Goal: Task Accomplishment & Management: Complete application form

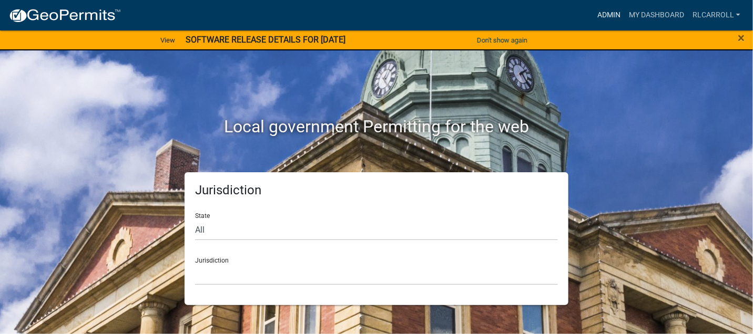
click at [606, 15] on link "Admin" at bounding box center [609, 15] width 32 height 20
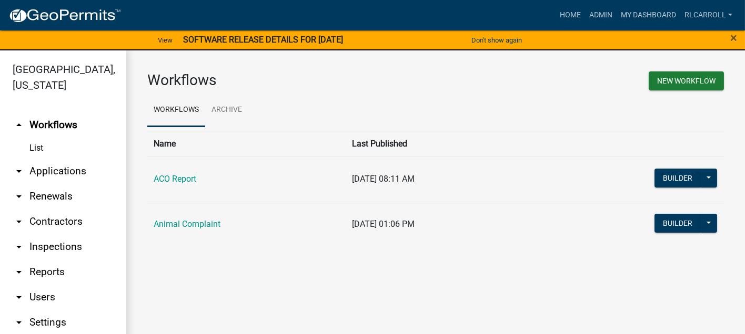
click at [78, 169] on link "arrow_drop_down Applications" at bounding box center [63, 171] width 126 height 25
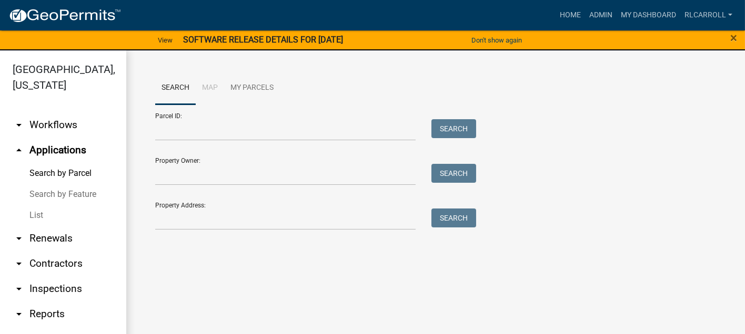
click at [51, 214] on link "List" at bounding box center [63, 215] width 126 height 21
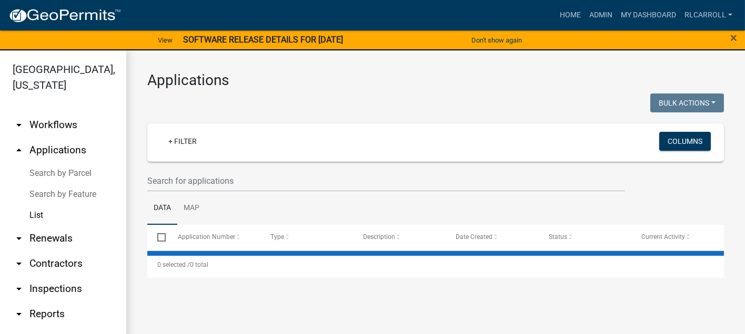
select select "3: 100"
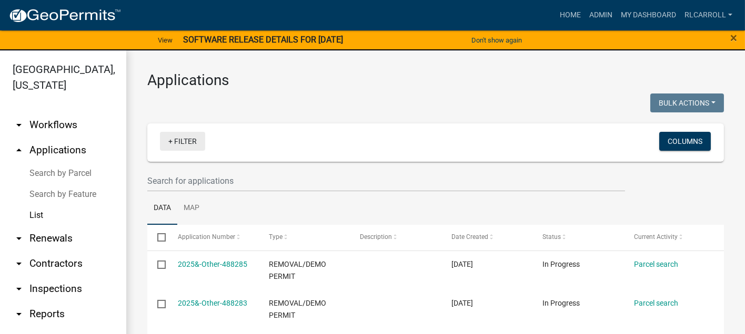
click at [188, 140] on link "+ Filter" at bounding box center [182, 141] width 45 height 19
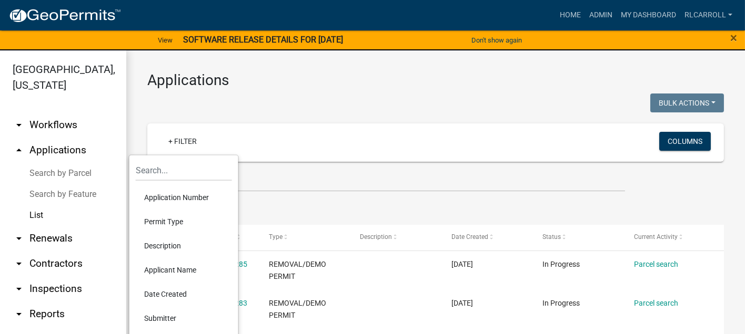
click at [169, 221] on li "Permit Type" at bounding box center [184, 222] width 96 height 24
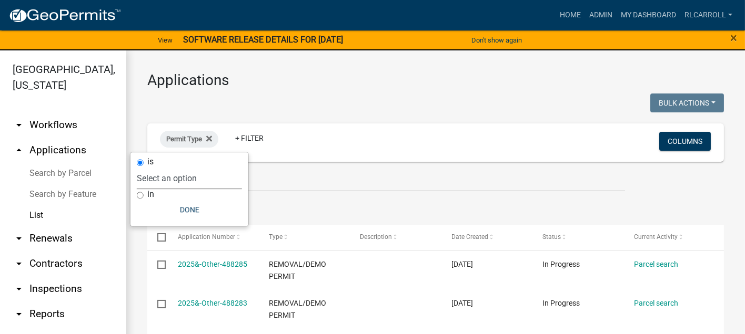
click at [189, 180] on select "Select an option ACO Report Animal Complaint" at bounding box center [189, 179] width 105 height 22
select select "d8c2ffa0-2d4f-4e37-952a-290ad7b3f5ed"
click at [168, 168] on select "Select an option ACO Report Animal Complaint" at bounding box center [189, 179] width 105 height 22
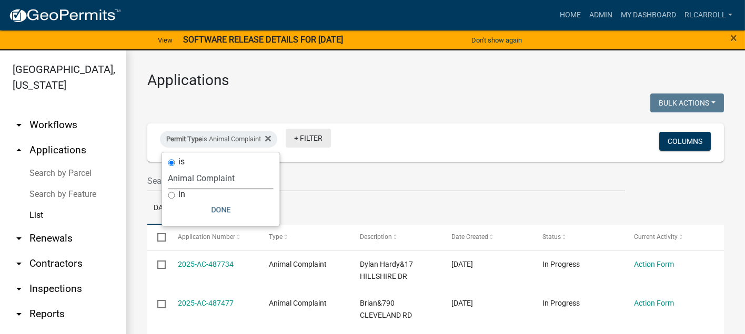
click at [312, 139] on link "+ Filter" at bounding box center [308, 138] width 45 height 19
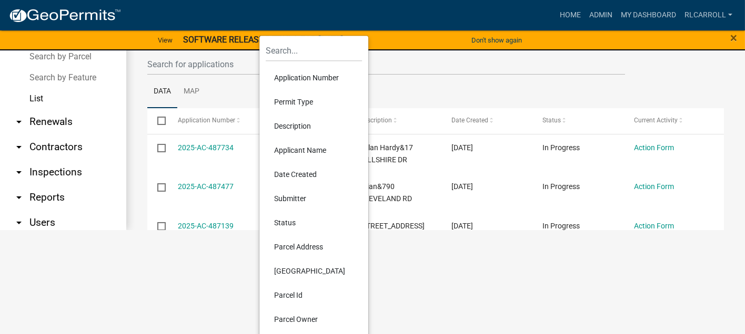
click at [293, 223] on li "Status" at bounding box center [314, 223] width 96 height 24
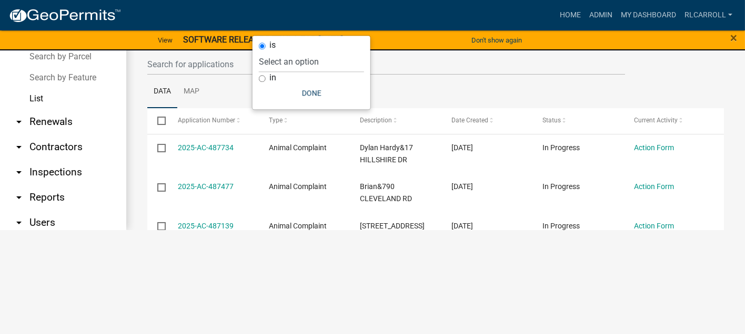
scroll to position [12, 0]
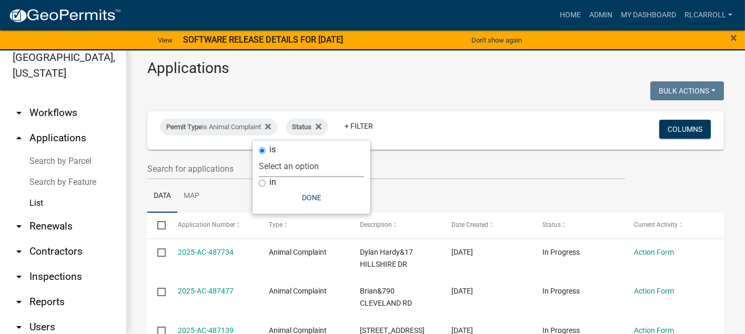
click at [312, 166] on select "Select an option Not Started In Progress Completed Expired Locked Withdrawn Voi…" at bounding box center [311, 167] width 105 height 22
select select "1"
click at [280, 156] on select "Select an option Not Started In Progress Completed Expired Locked Withdrawn Voi…" at bounding box center [311, 167] width 105 height 22
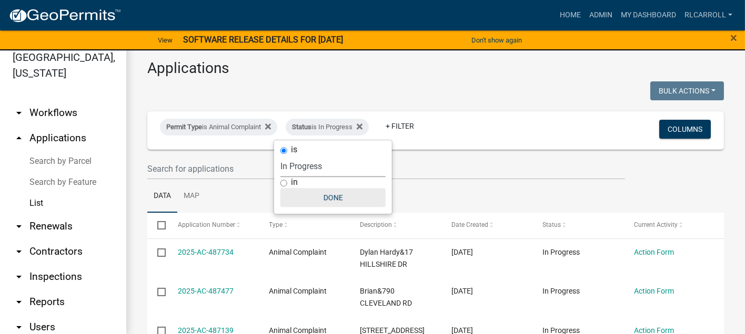
click at [334, 195] on button "Done" at bounding box center [332, 197] width 105 height 19
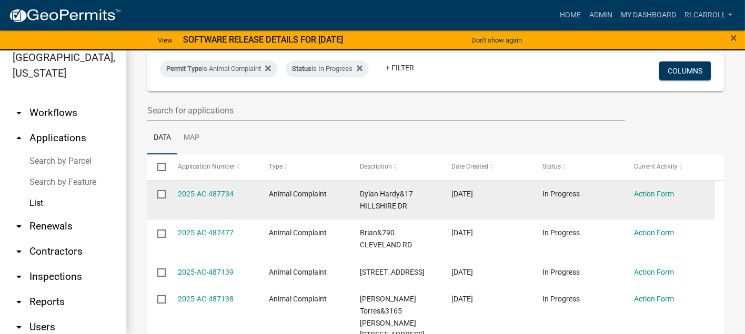
scroll to position [117, 0]
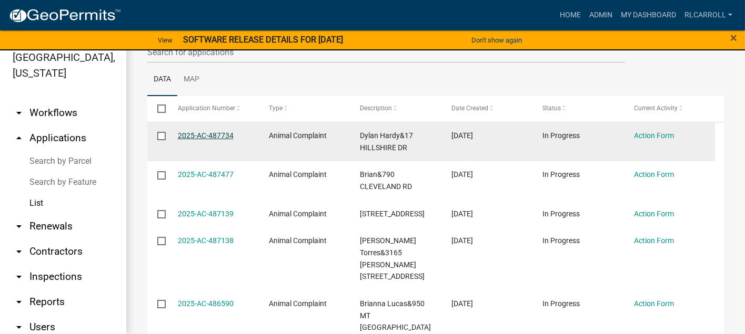
click at [202, 135] on link "2025-AC-487734" at bounding box center [206, 135] width 56 height 8
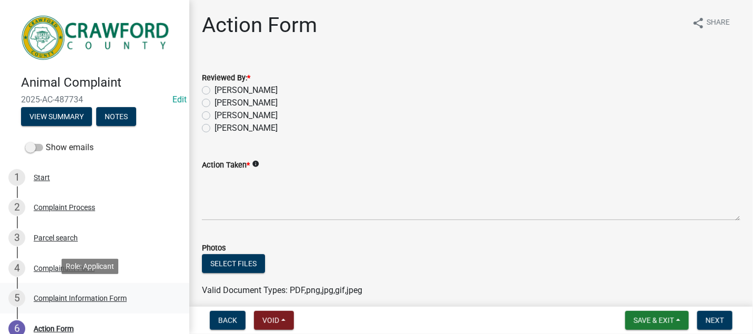
click at [92, 295] on div "Complaint Information Form" at bounding box center [80, 298] width 93 height 7
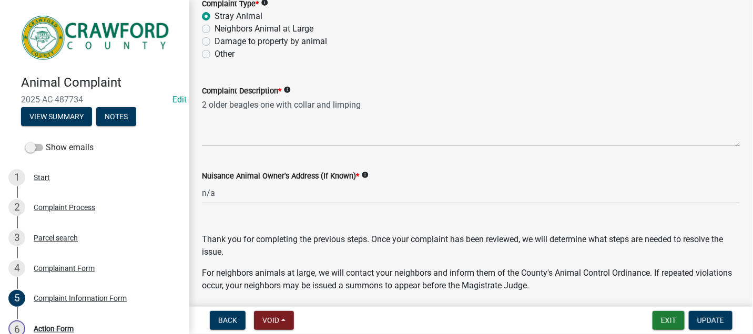
scroll to position [178, 0]
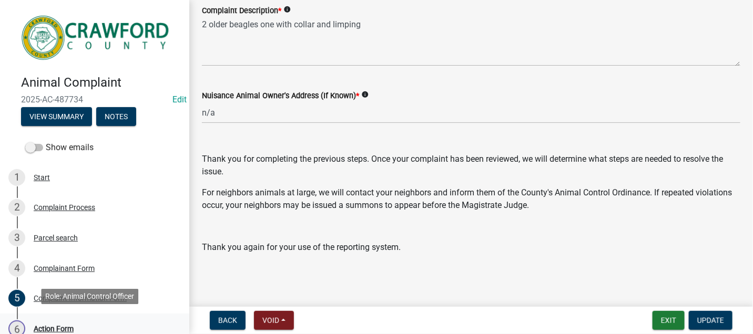
click at [67, 326] on div "Action Form" at bounding box center [54, 329] width 40 height 7
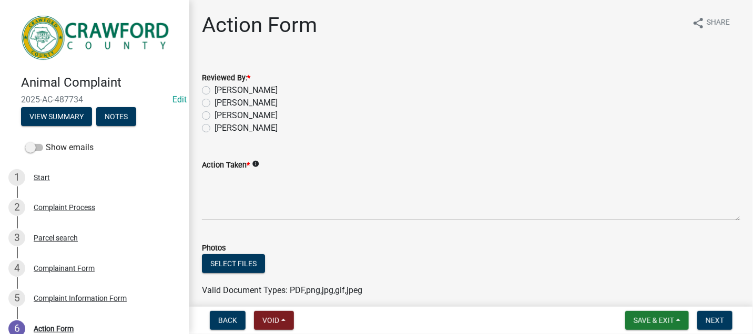
click at [215, 114] on label "[PERSON_NAME]" at bounding box center [246, 115] width 63 height 13
click at [215, 114] on input "[PERSON_NAME]" at bounding box center [218, 112] width 7 height 7
radio input "true"
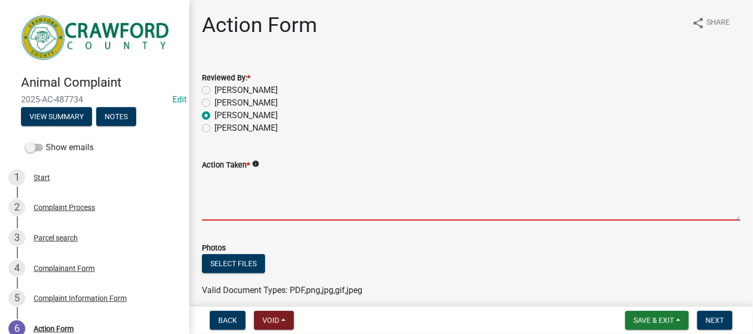
click at [221, 193] on textarea "Action Taken *" at bounding box center [471, 195] width 539 height 49
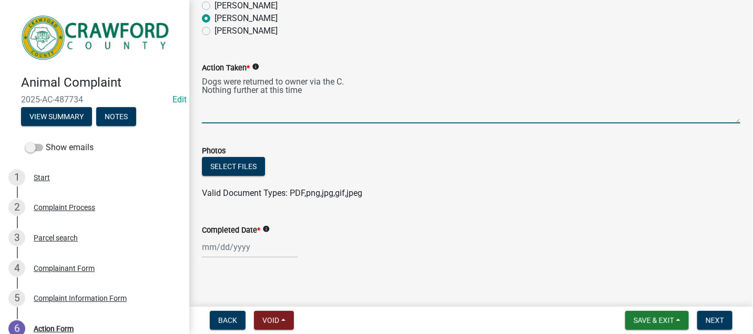
scroll to position [103, 0]
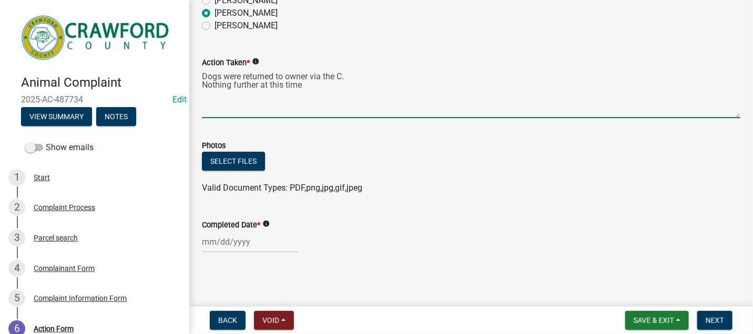
type textarea "Dogs were returned to owner via the C. Nothing further at this time"
click at [227, 241] on div at bounding box center [250, 242] width 96 height 22
select select "10"
select select "2025"
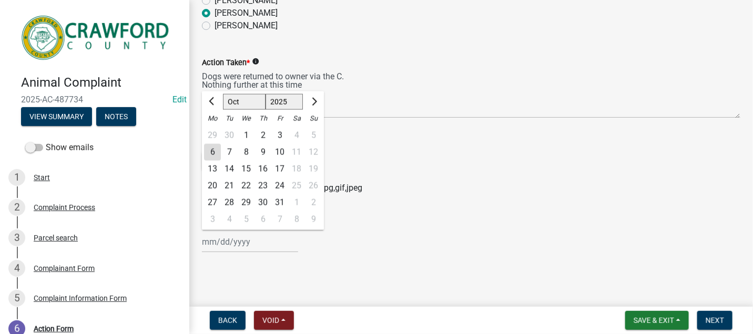
click at [209, 150] on div "6" at bounding box center [212, 152] width 17 height 17
type input "[DATE]"
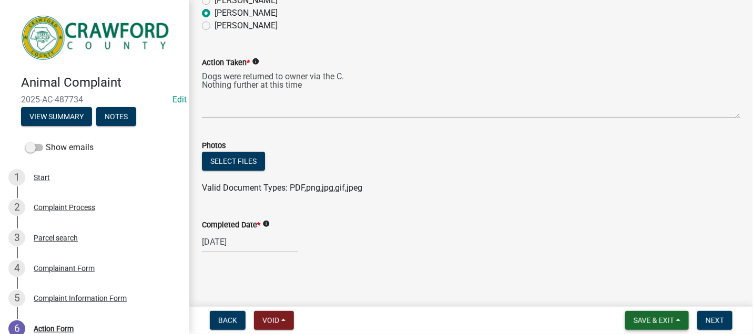
click at [655, 318] on span "Save & Exit" at bounding box center [654, 321] width 40 height 8
click at [645, 293] on button "Save & Exit" at bounding box center [647, 293] width 84 height 25
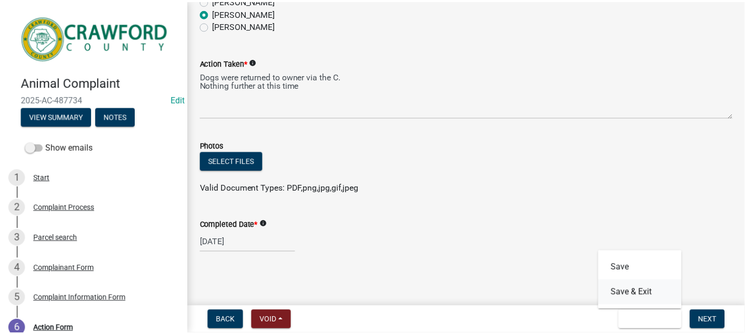
scroll to position [0, 0]
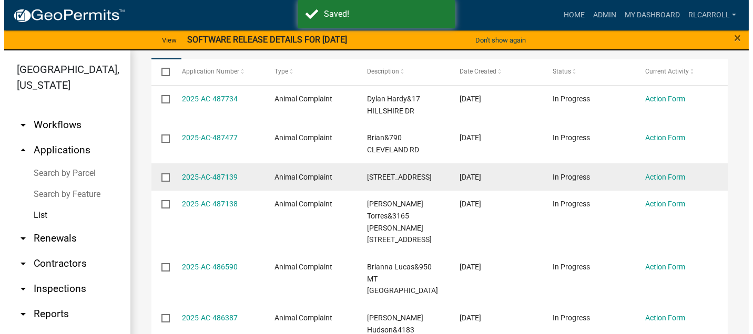
scroll to position [175, 0]
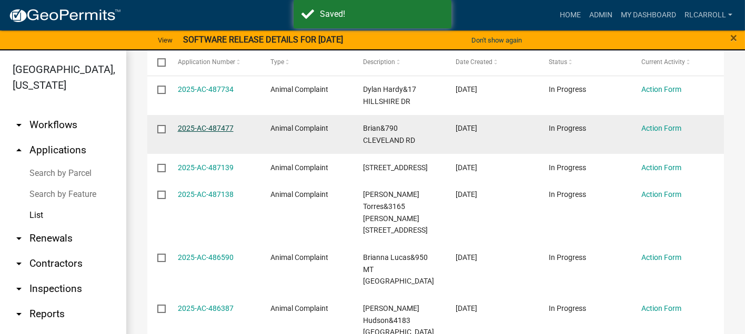
click at [206, 127] on link "2025-AC-487477" at bounding box center [206, 128] width 56 height 8
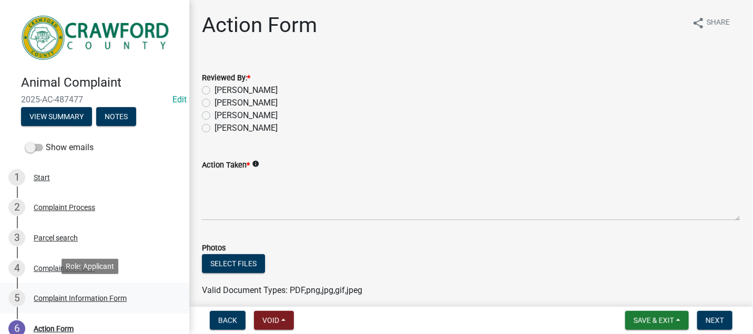
click at [83, 295] on div "Complaint Information Form" at bounding box center [80, 298] width 93 height 7
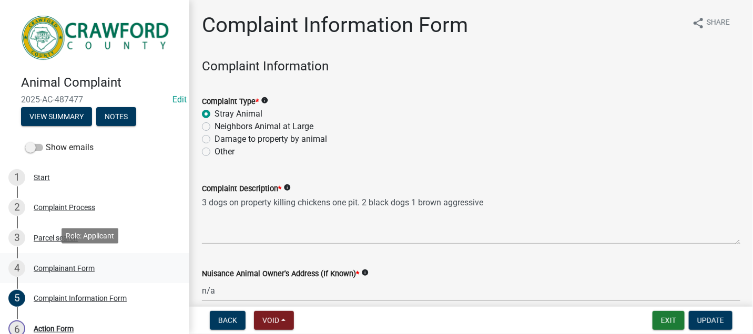
click at [78, 267] on div "Complainant Form" at bounding box center [64, 268] width 61 height 7
